Goal: Task Accomplishment & Management: Use online tool/utility

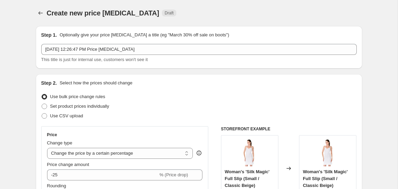
select select "percentage"
select select "collection"
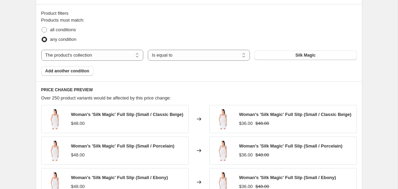
scroll to position [377, 0]
click at [259, 56] on button "Silk Magic" at bounding box center [305, 56] width 102 height 10
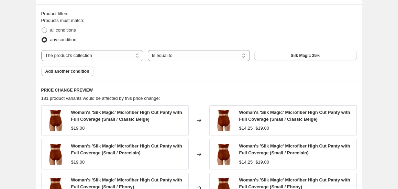
scroll to position [704, 0]
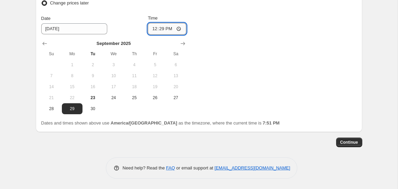
click at [163, 30] on input "12:29" at bounding box center [167, 29] width 38 height 12
click at [153, 30] on input "12:29" at bounding box center [167, 29] width 38 height 12
click at [168, 27] on input "16:29" at bounding box center [167, 29] width 38 height 12
type input "04:29"
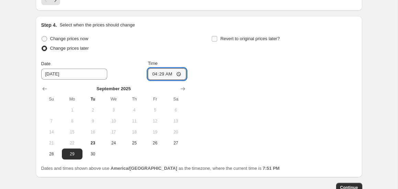
scroll to position [657, 0]
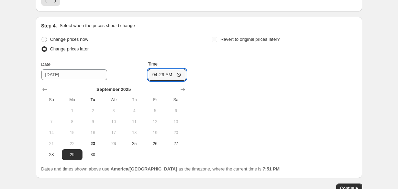
click at [216, 38] on input "Revert to original prices later?" at bounding box center [214, 39] width 5 height 5
checkbox input "true"
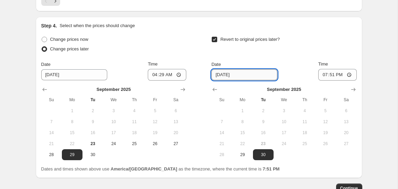
click at [245, 72] on input "[DATE]" at bounding box center [244, 74] width 66 height 11
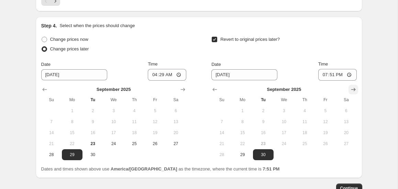
click at [352, 88] on icon "Show next month, October 2025" at bounding box center [353, 89] width 7 height 7
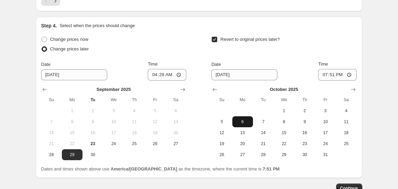
click at [241, 120] on span "6" at bounding box center [242, 121] width 15 height 5
type input "[DATE]"
click at [333, 75] on input "19:51" at bounding box center [337, 75] width 38 height 12
click at [322, 75] on input "19:51" at bounding box center [337, 75] width 38 height 12
click at [324, 74] on input "12:51" at bounding box center [337, 75] width 38 height 12
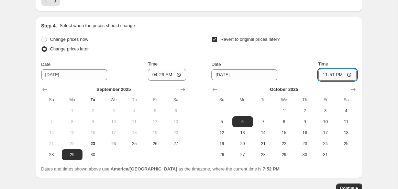
click at [330, 74] on input "23:51" at bounding box center [337, 75] width 38 height 12
type input "23:59"
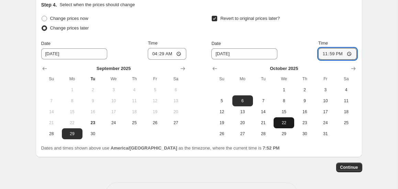
scroll to position [704, 0]
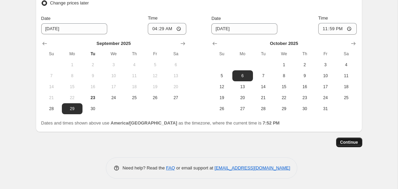
click at [349, 143] on span "Continue" at bounding box center [349, 142] width 18 height 5
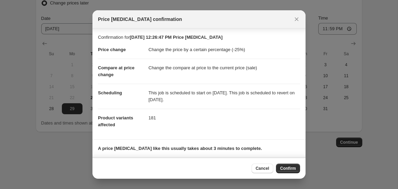
scroll to position [35, 0]
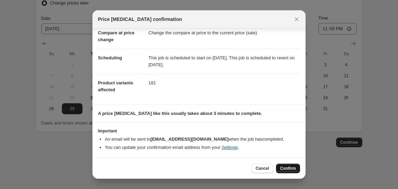
click at [285, 168] on span "Confirm" at bounding box center [288, 168] width 16 height 5
